Goal: Complete application form

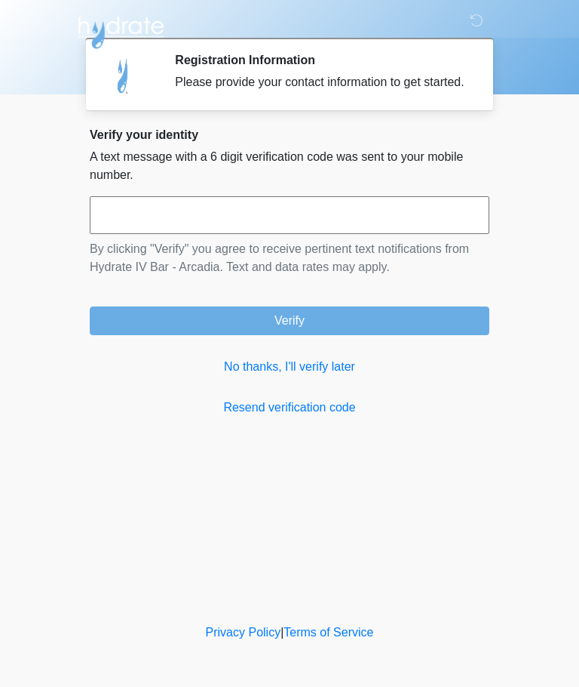
click at [144, 228] on input "text" at bounding box center [290, 215] width 400 height 38
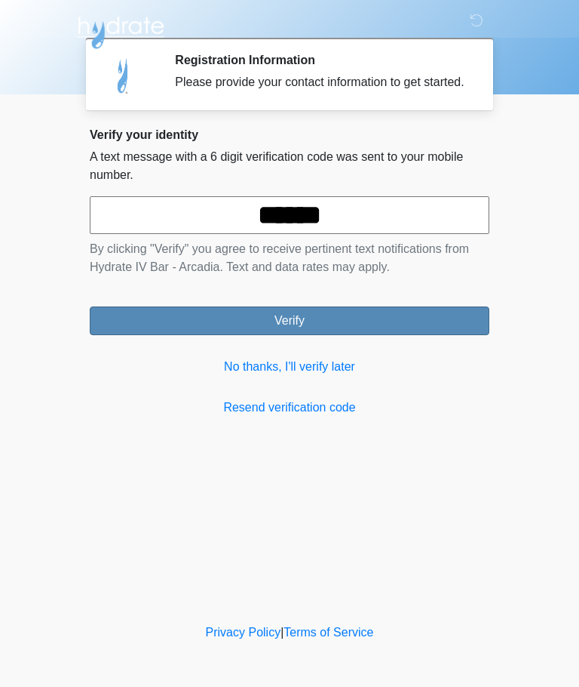
type input "******"
click at [202, 332] on button "Verify" at bounding box center [290, 320] width 400 height 29
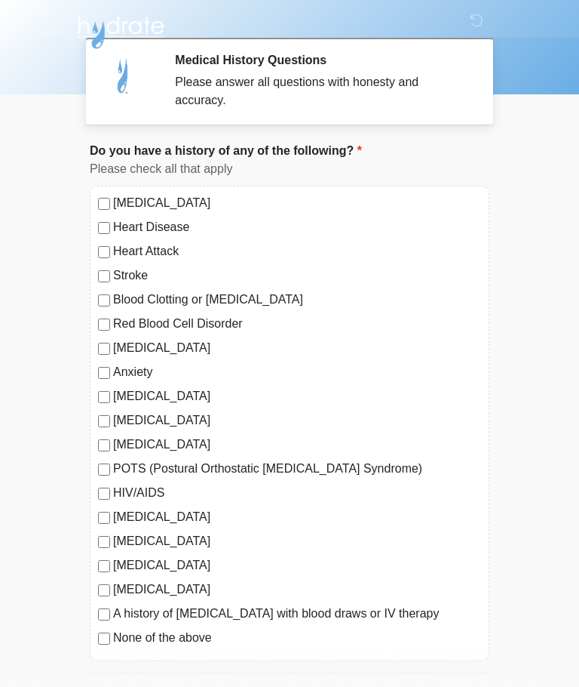
click at [113, 200] on label "[MEDICAL_DATA]" at bounding box center [297, 203] width 368 height 18
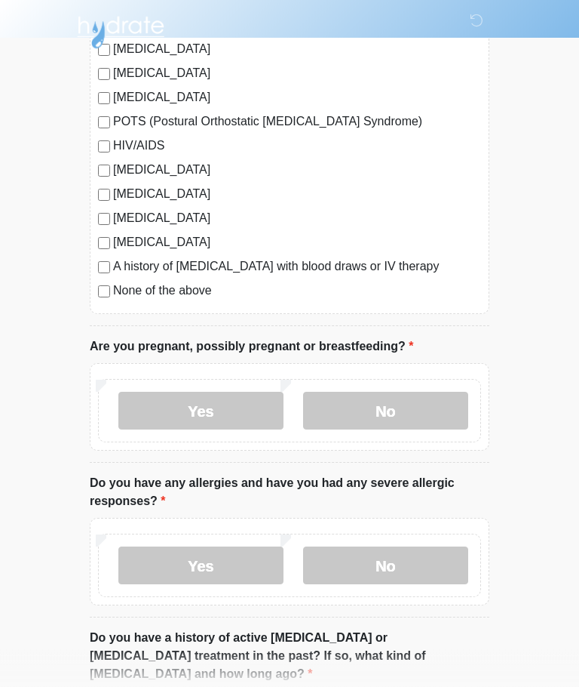
scroll to position [349, 0]
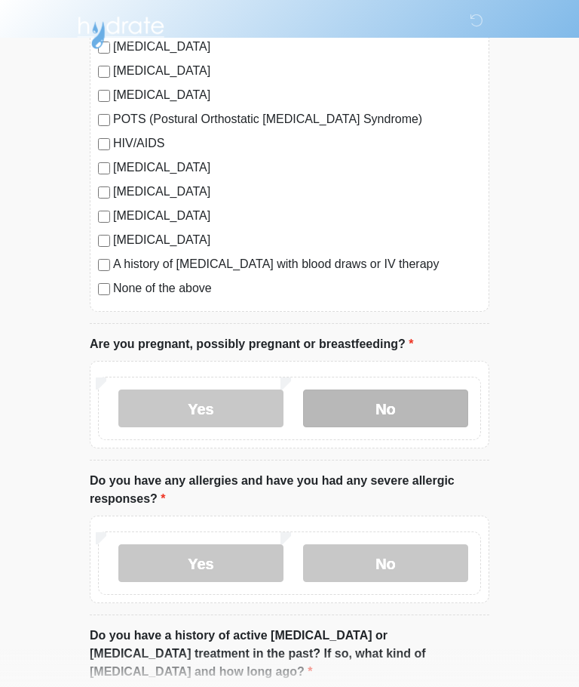
click at [409, 422] on label "No" at bounding box center [385, 408] width 165 height 38
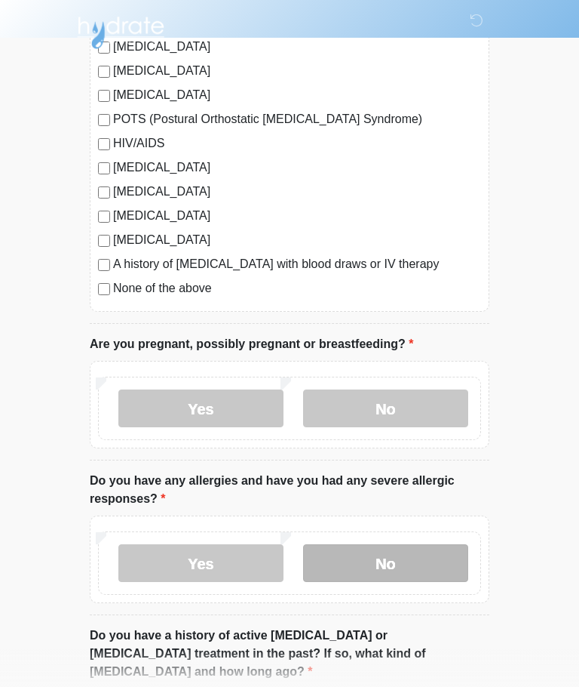
click at [425, 564] on label "No" at bounding box center [385, 563] width 165 height 38
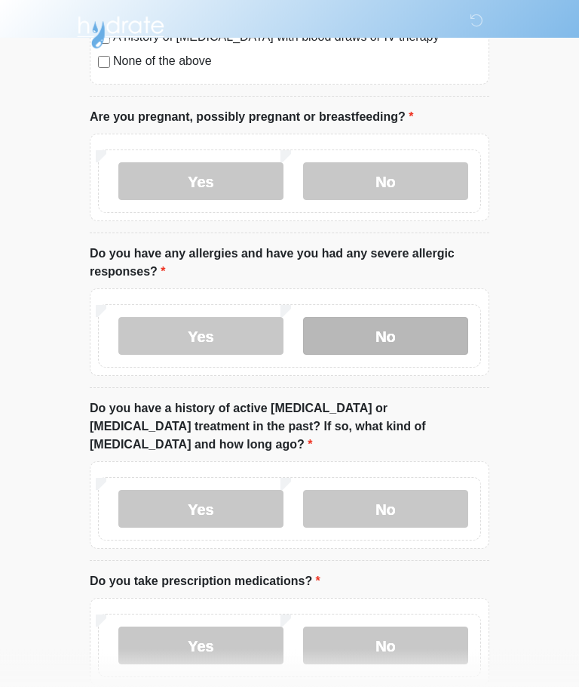
scroll to position [579, 0]
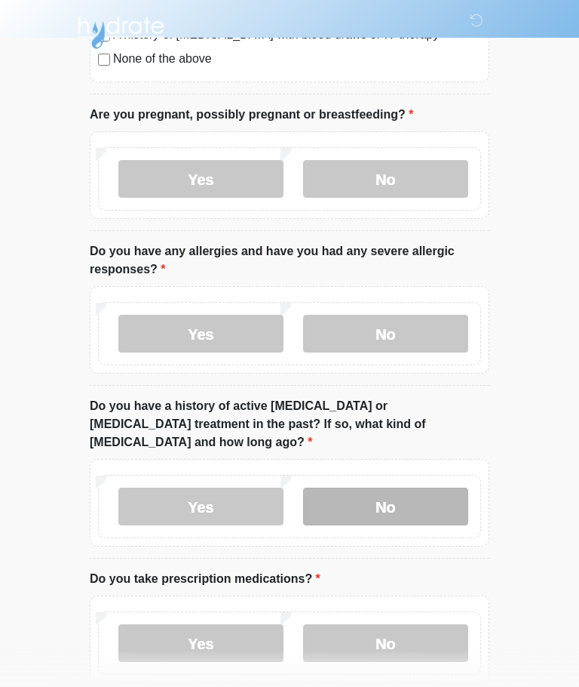
click at [420, 488] on label "No" at bounding box center [385, 506] width 165 height 38
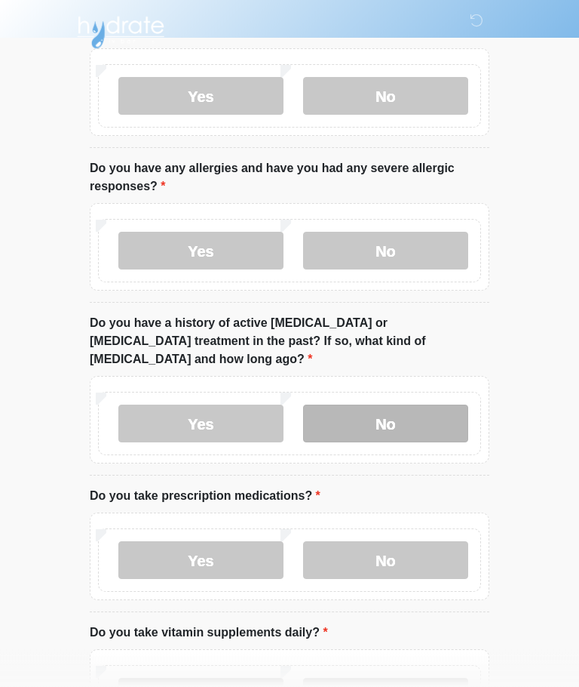
scroll to position [662, 0]
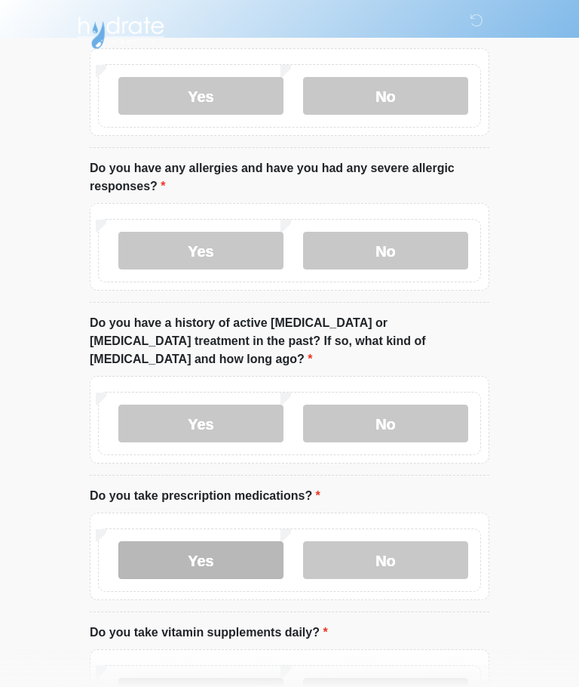
click at [141, 541] on label "Yes" at bounding box center [200, 560] width 165 height 38
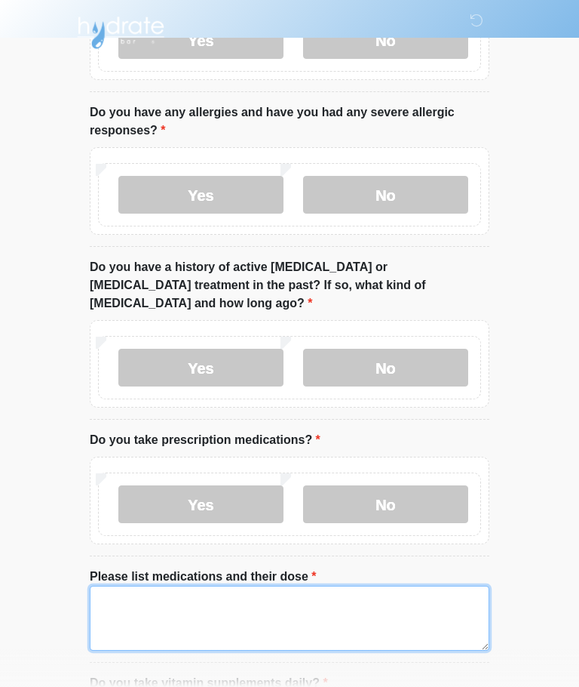
click at [128, 596] on textarea "Please list medications and their dose" at bounding box center [290, 617] width 400 height 65
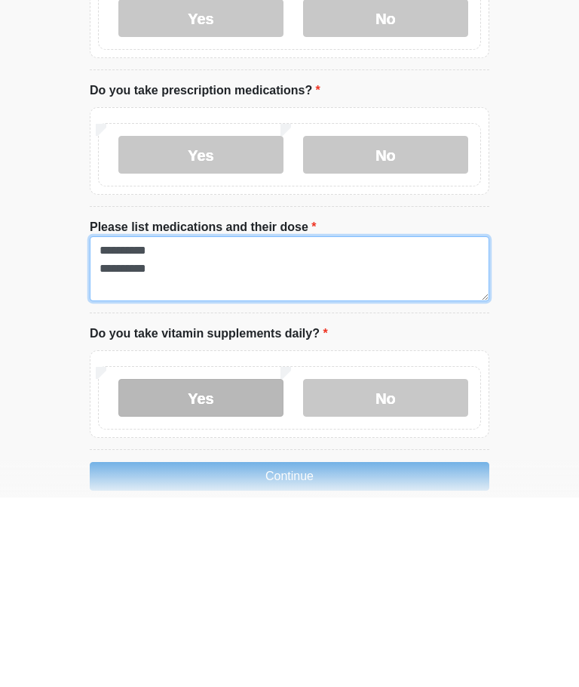
type textarea "**********"
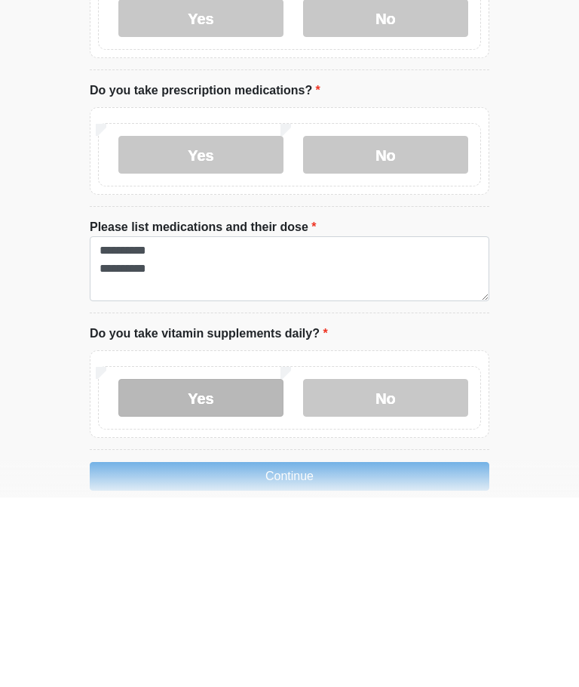
click at [161, 568] on label "Yes" at bounding box center [200, 587] width 165 height 38
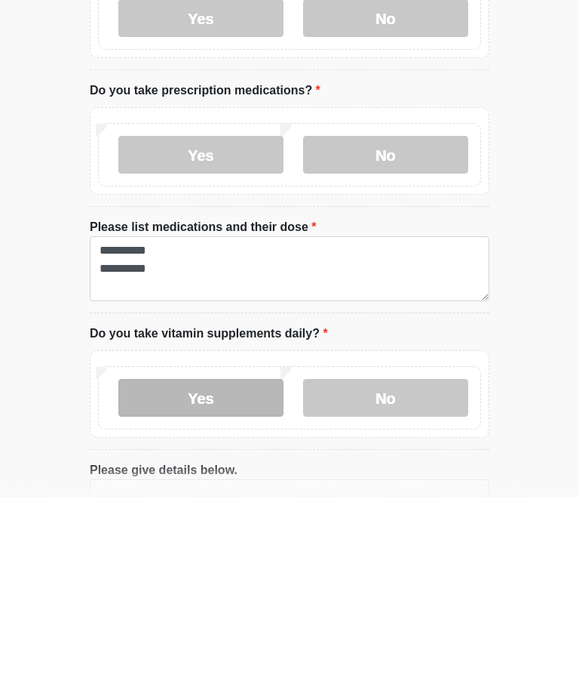
scroll to position [880, 0]
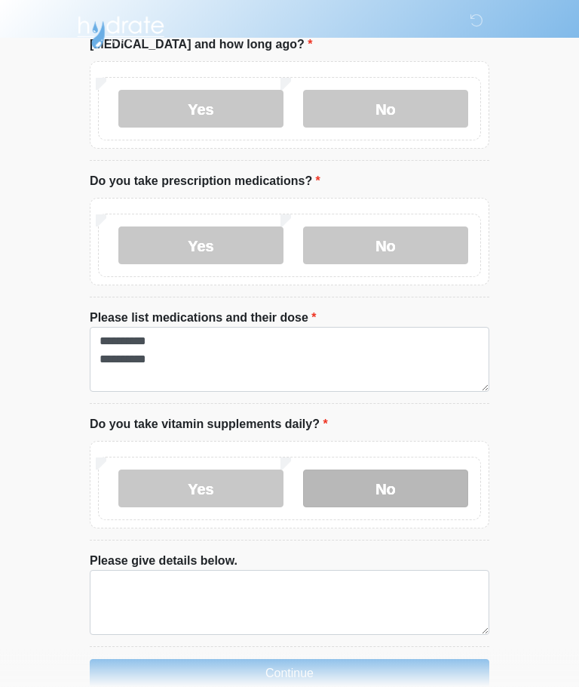
click at [406, 470] on label "No" at bounding box center [385, 489] width 165 height 38
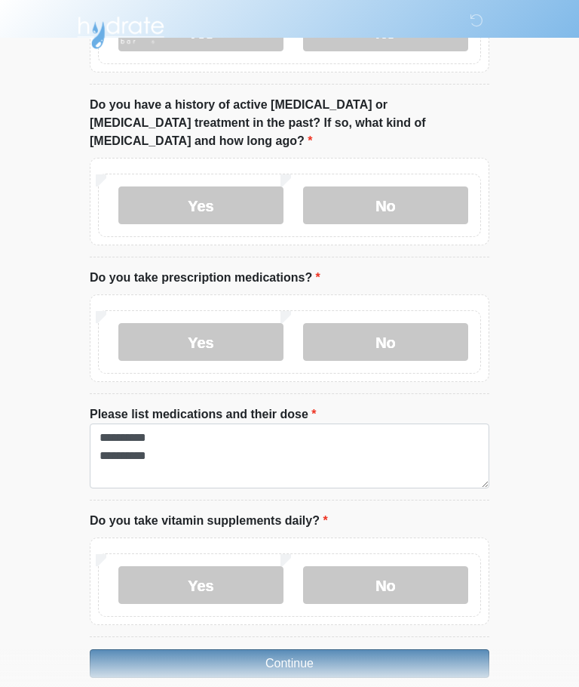
click at [419, 649] on button "Continue" at bounding box center [290, 663] width 400 height 29
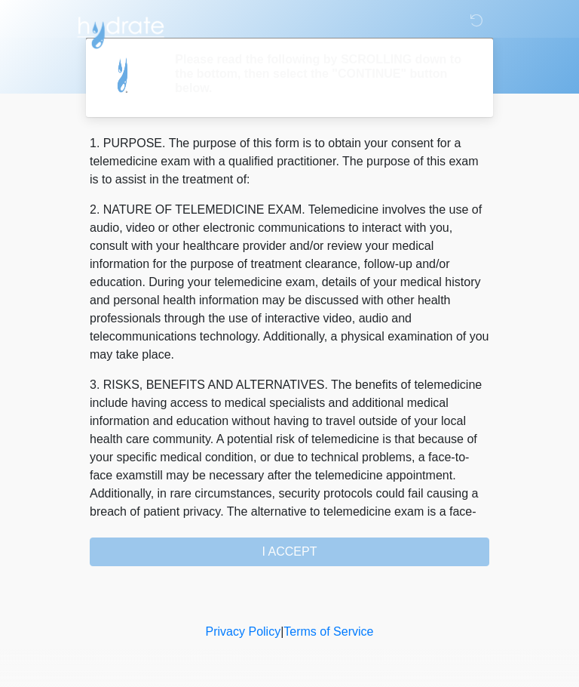
scroll to position [0, 0]
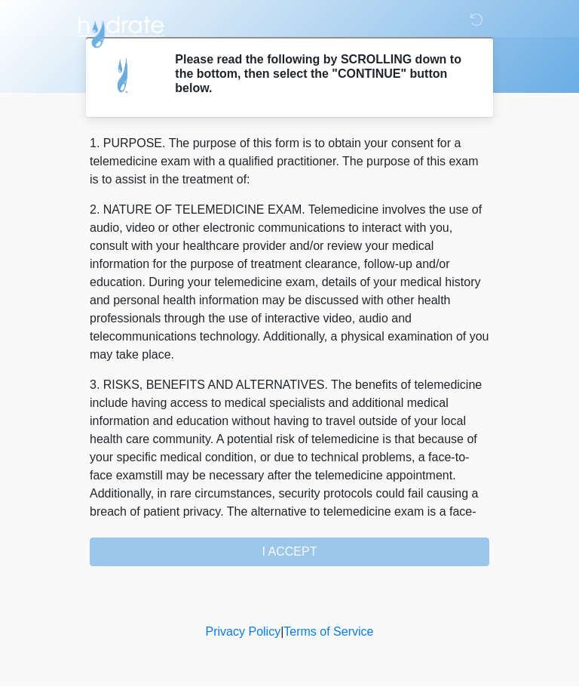
click at [309, 546] on div "1. PURPOSE. The purpose of this form is to obtain your consent for a telemedici…" at bounding box center [290, 351] width 400 height 432
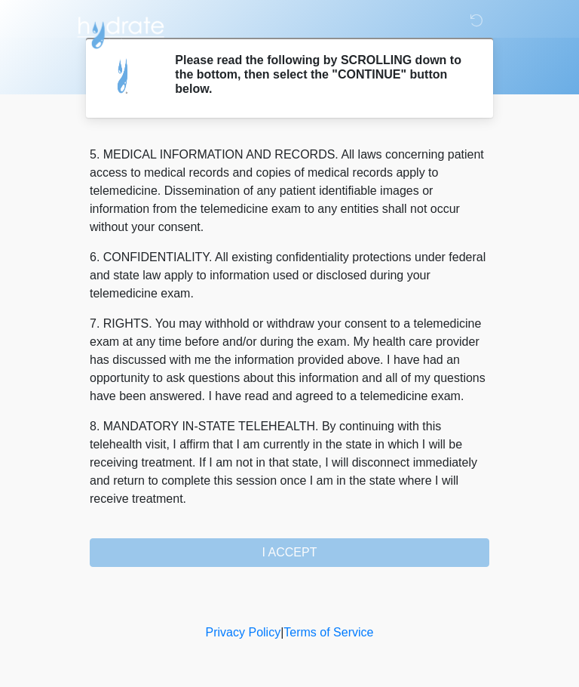
scroll to position [490, 0]
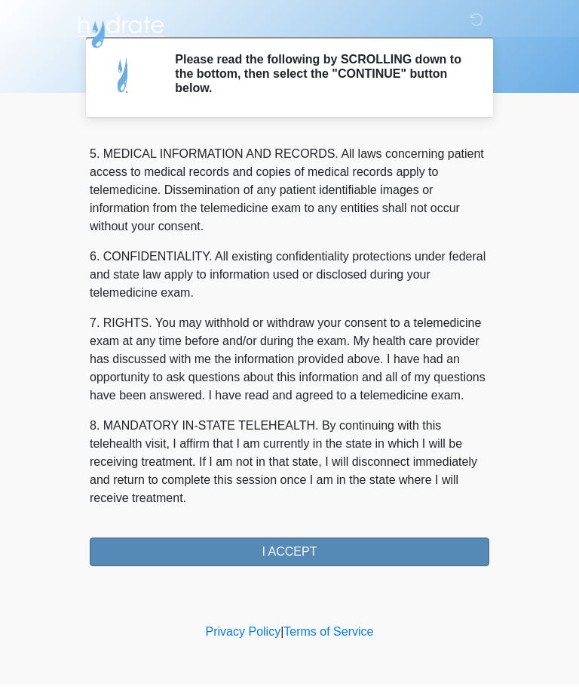
click at [366, 549] on button "I ACCEPT" at bounding box center [290, 552] width 400 height 29
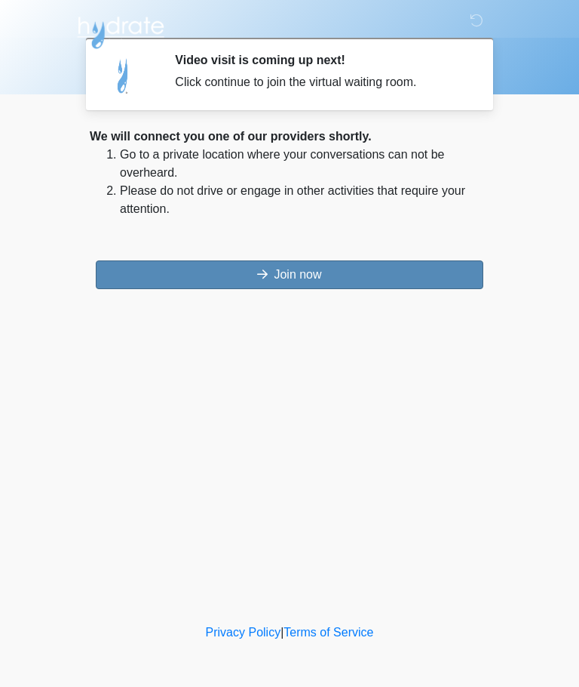
click at [404, 274] on button "Join now" at bounding box center [290, 274] width 388 height 29
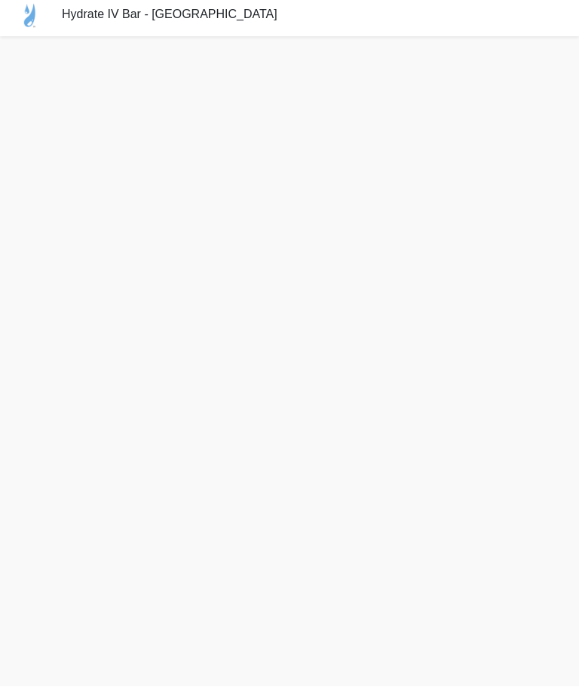
scroll to position [57, 0]
